Goal: Find specific page/section: Find specific page/section

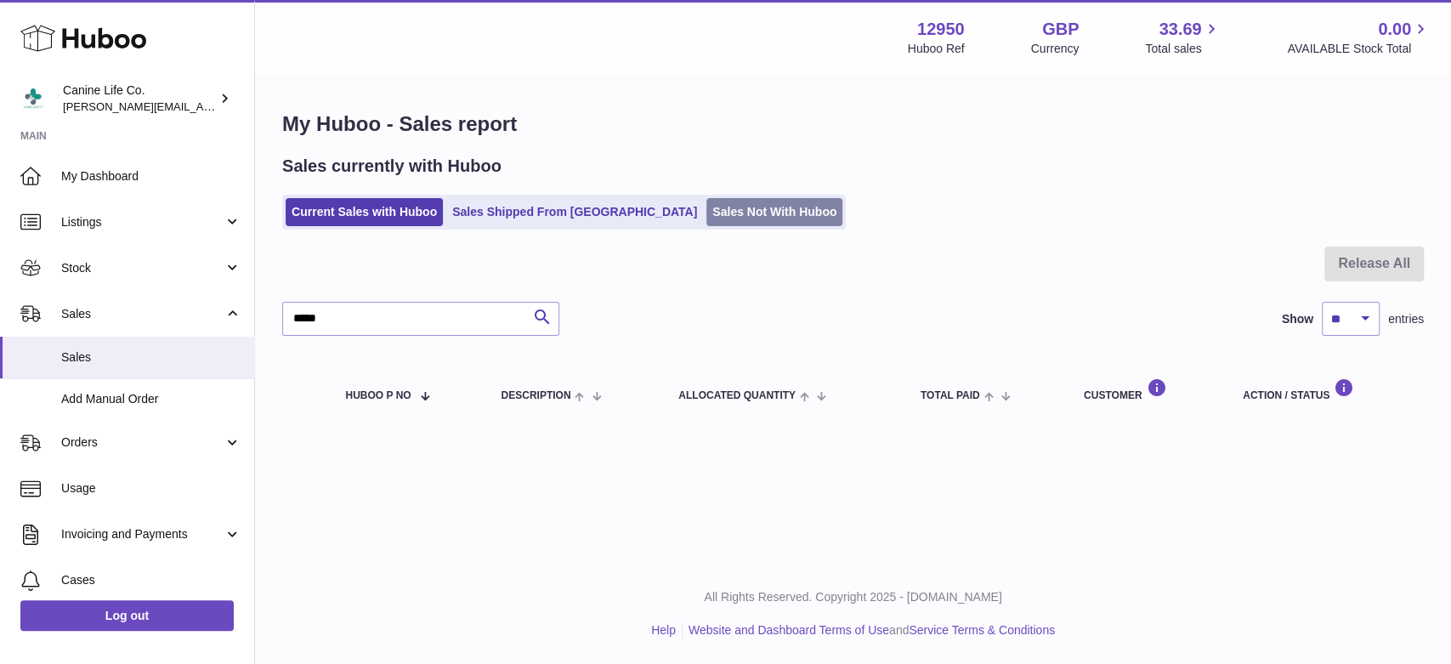
click at [706, 214] on link "Sales Not With Huboo" at bounding box center [774, 212] width 136 height 28
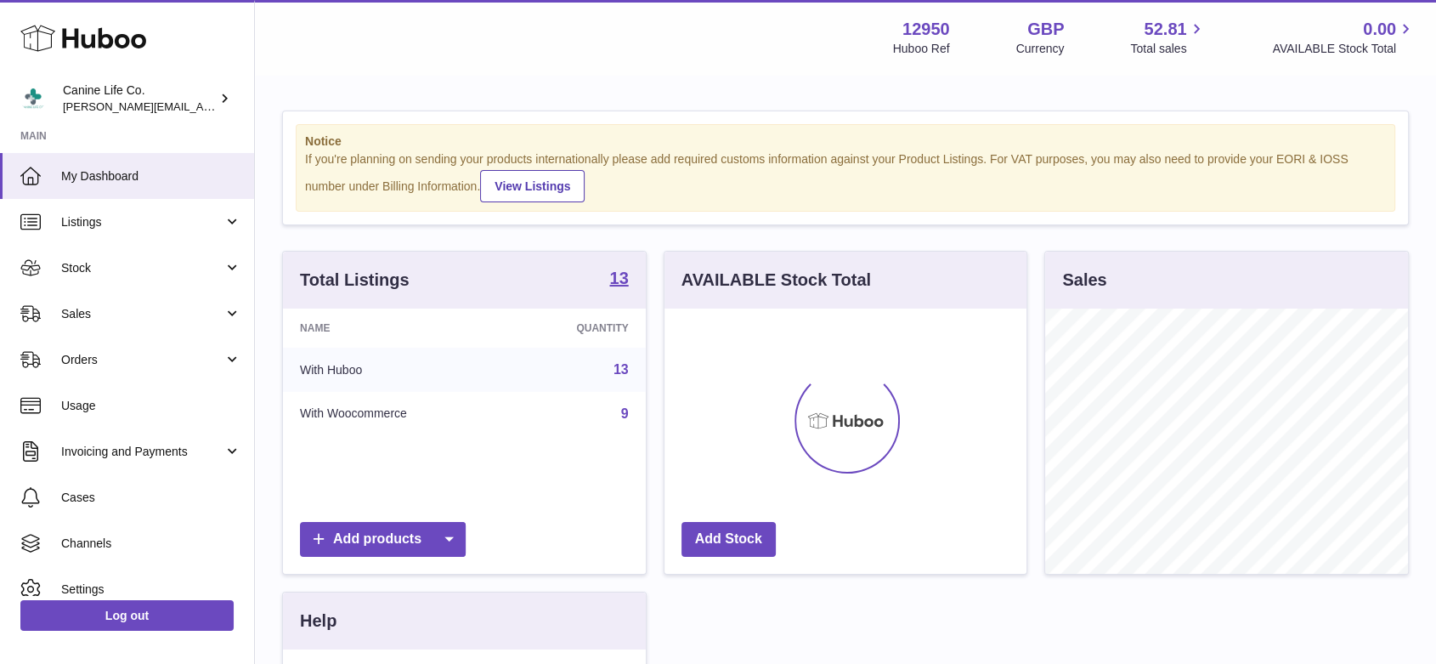
scroll to position [265, 362]
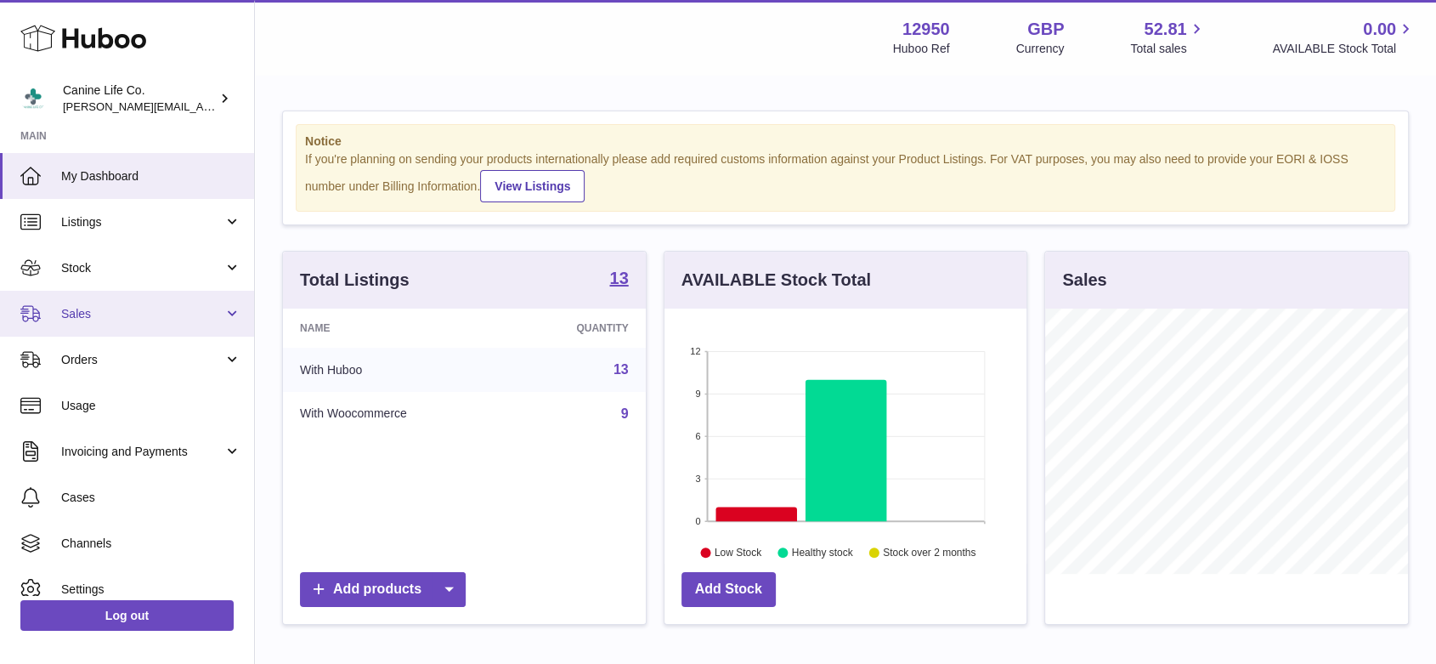
click at [90, 312] on span "Sales" at bounding box center [142, 314] width 162 height 16
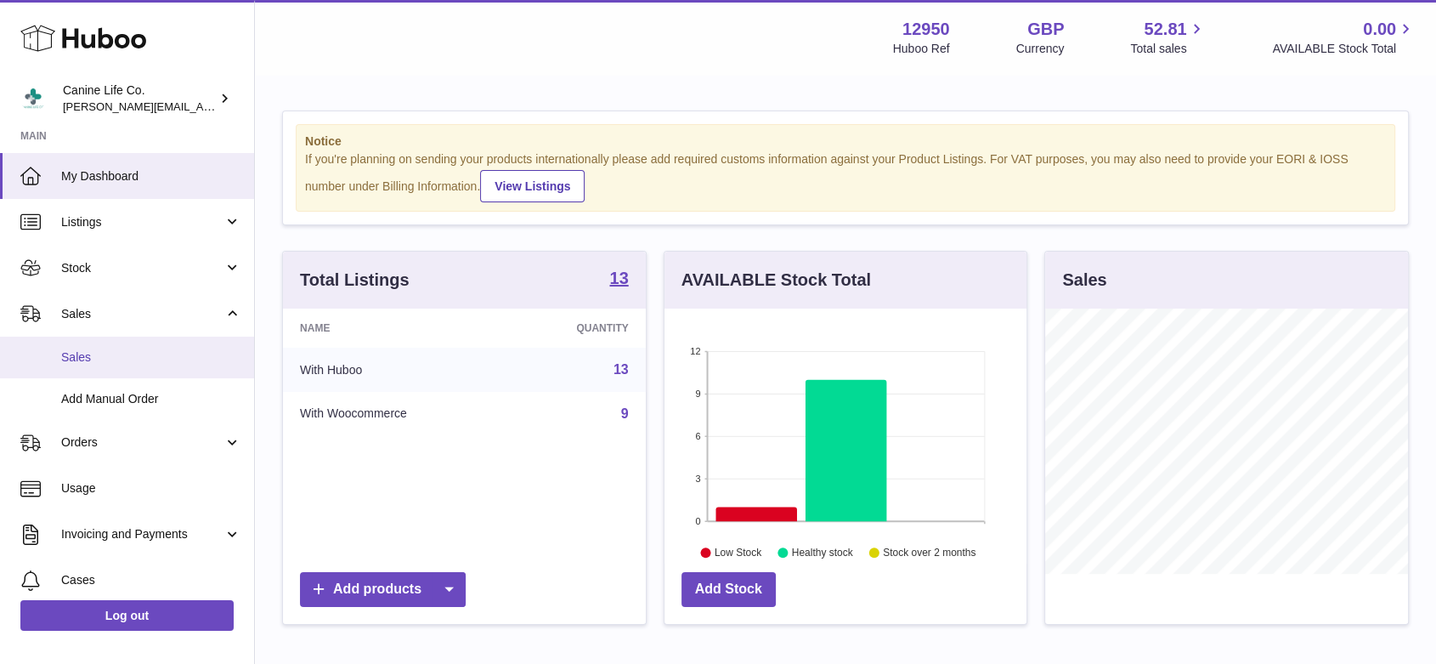
click at [106, 354] on span "Sales" at bounding box center [151, 357] width 180 height 16
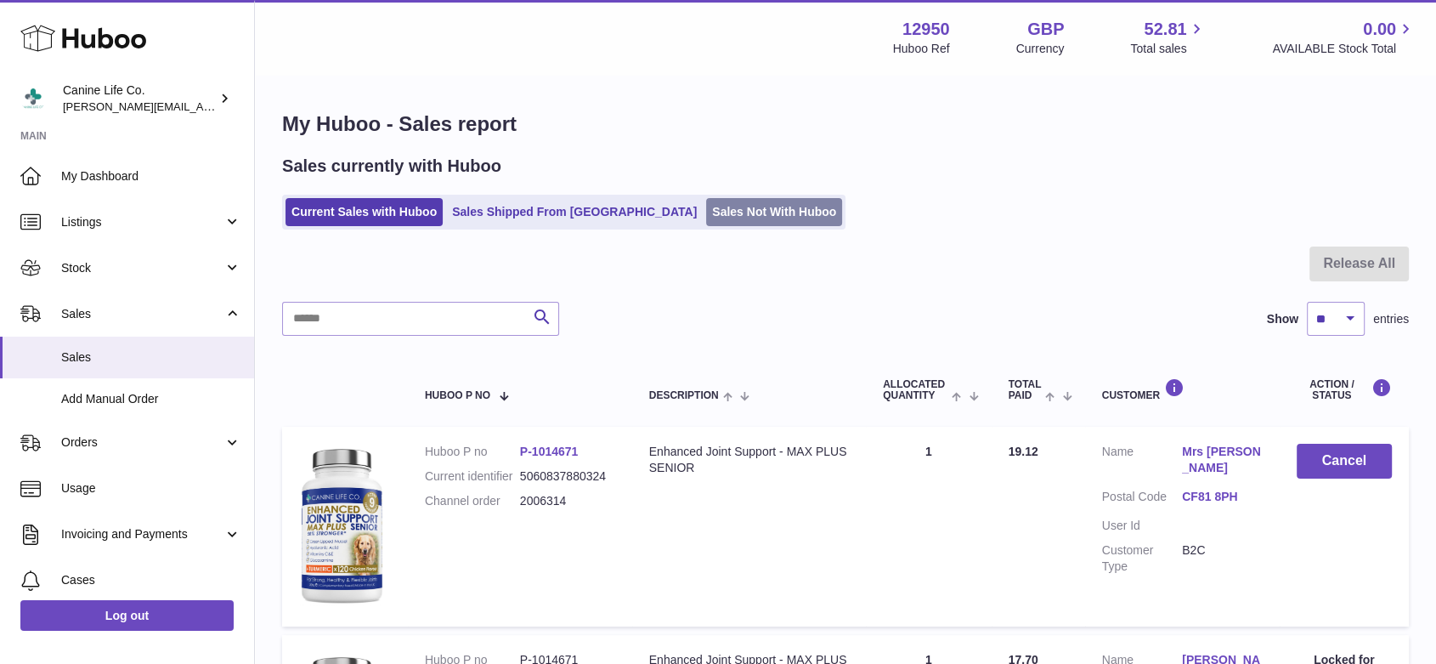
click at [723, 212] on link "Sales Not With Huboo" at bounding box center [774, 212] width 136 height 28
